Goal: Task Accomplishment & Management: Complete application form

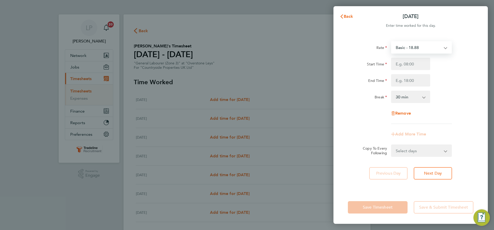
select select "30"
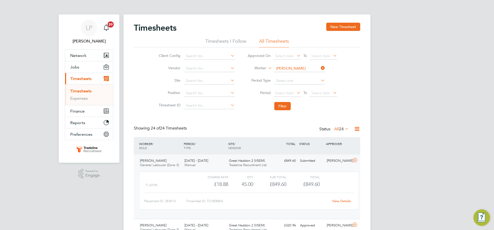
click at [96, 88] on li "Timesheets" at bounding box center [89, 91] width 39 height 7
click at [89, 89] on link "Timesheets" at bounding box center [80, 90] width 21 height 5
click at [89, 90] on link "Timesheets" at bounding box center [80, 90] width 21 height 5
click at [289, 70] on input at bounding box center [299, 68] width 51 height 7
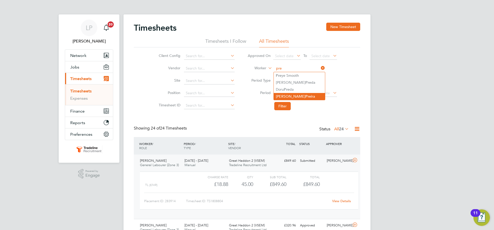
click at [302, 93] on li "Danielle Pre ira" at bounding box center [298, 96] width 51 height 7
type input "Danielle Preira"
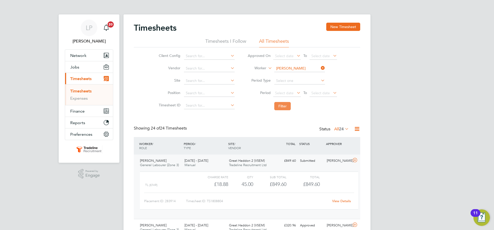
click at [277, 106] on button "Filter" at bounding box center [282, 106] width 16 height 8
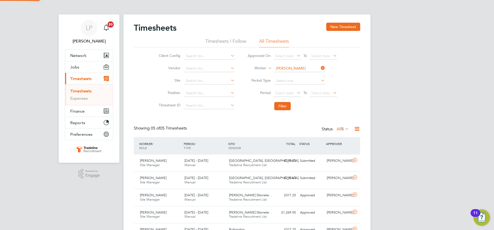
scroll to position [13, 45]
click at [302, 70] on input at bounding box center [299, 68] width 51 height 7
click at [299, 75] on li "Andrew Wei r" at bounding box center [298, 75] width 51 height 7
type input "Andrew Weir"
click at [287, 107] on button "Filter" at bounding box center [282, 106] width 16 height 8
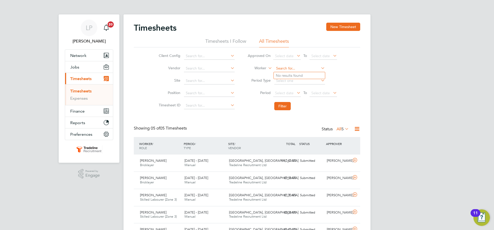
click at [296, 67] on input at bounding box center [299, 68] width 51 height 7
click at [335, 25] on button "New Timesheet" at bounding box center [343, 27] width 34 height 8
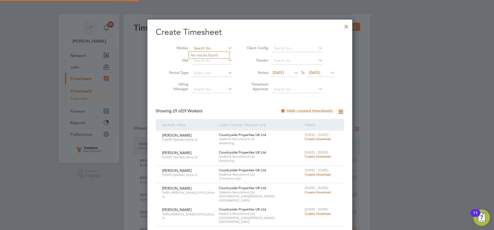
click at [214, 48] on input at bounding box center [212, 48] width 40 height 7
click at [218, 61] on li "Alexandru-Catalin Calin" at bounding box center [209, 62] width 42 height 7
type input "Alexandru-Catalin Calin"
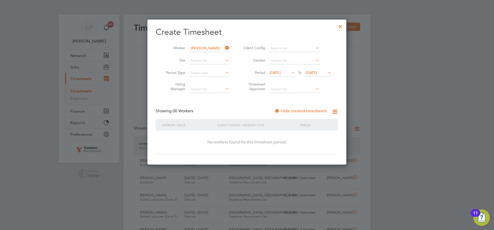
click at [277, 110] on div at bounding box center [276, 110] width 5 height 5
click at [317, 73] on span "19 Aug 2025" at bounding box center [311, 72] width 11 height 5
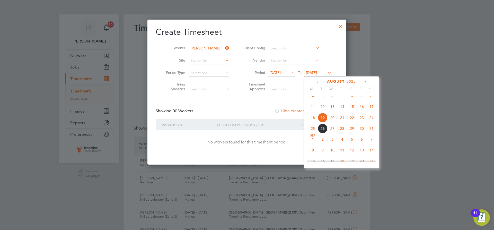
click at [345, 144] on span "4" at bounding box center [342, 139] width 10 height 10
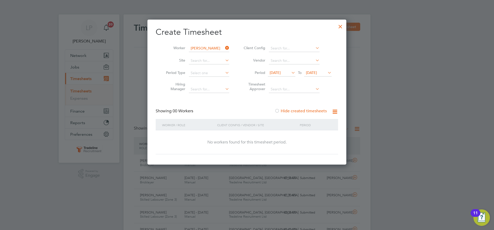
click at [342, 24] on div at bounding box center [339, 25] width 9 height 9
